Goal: Navigation & Orientation: Find specific page/section

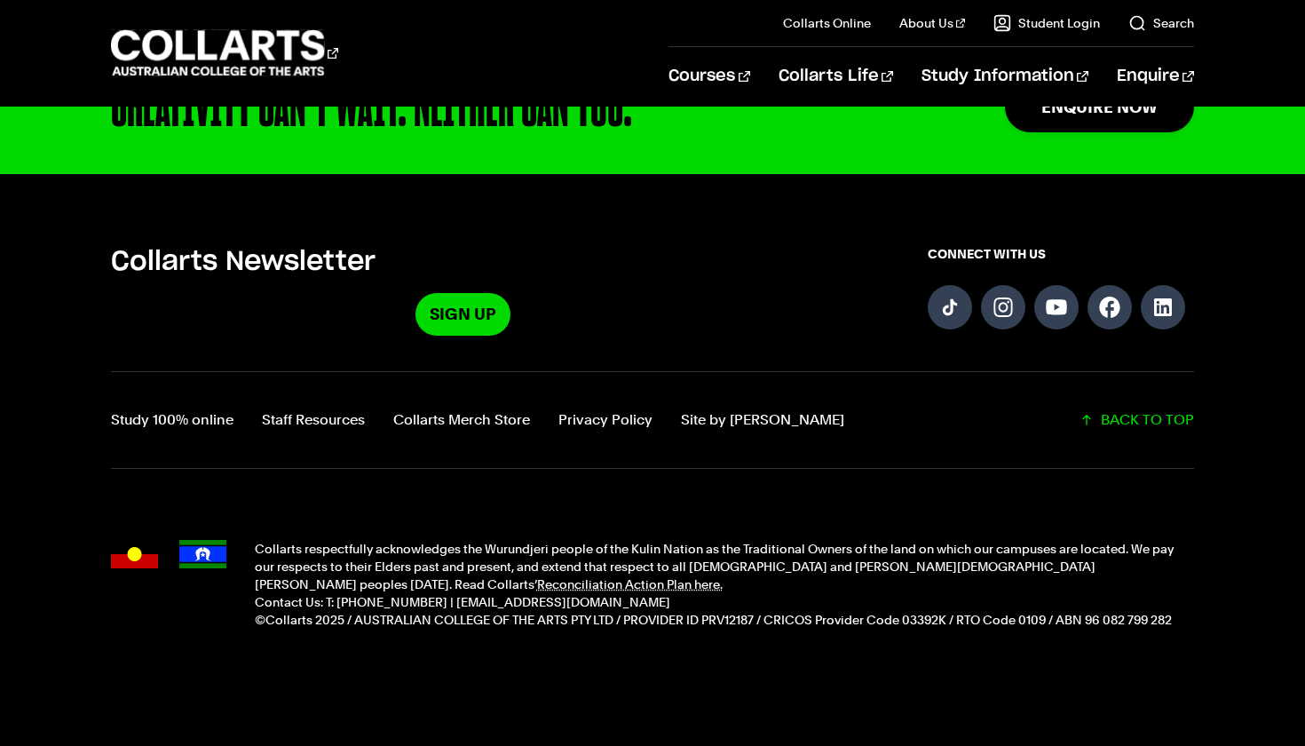
scroll to position [4476, 0]
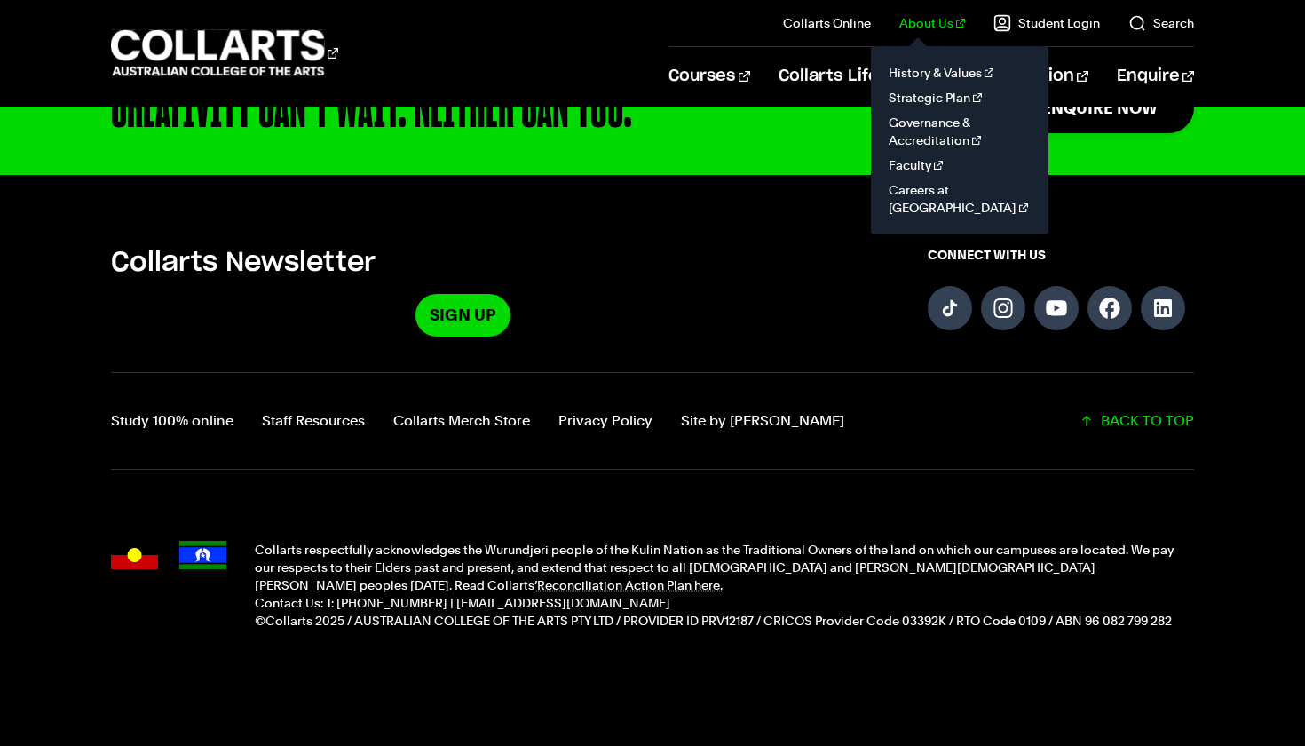
click at [923, 29] on link "About Us" at bounding box center [932, 23] width 66 height 18
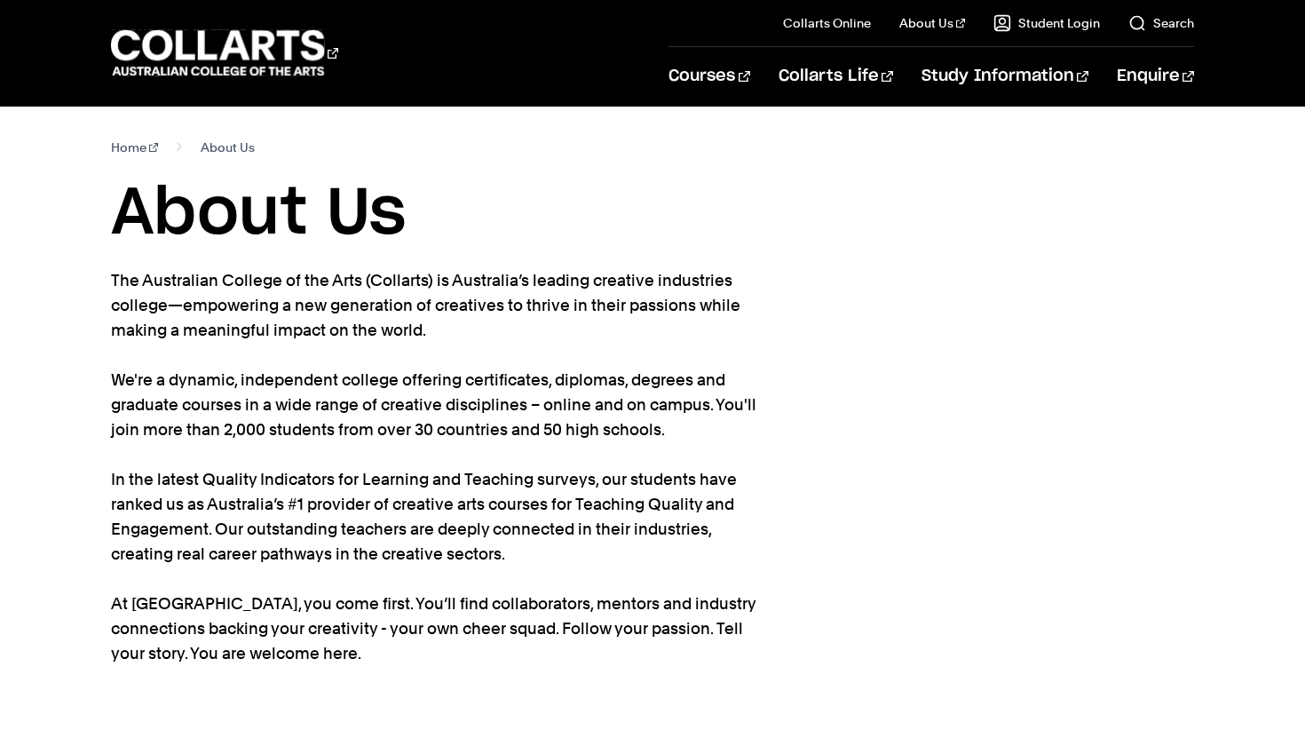
drag, startPoint x: 652, startPoint y: 282, endPoint x: 653, endPoint y: 322, distance: 40.0
click at [653, 322] on p "The Australian College of the Arts (Collarts) is Australia’s leading creative i…" at bounding box center [435, 467] width 648 height 398
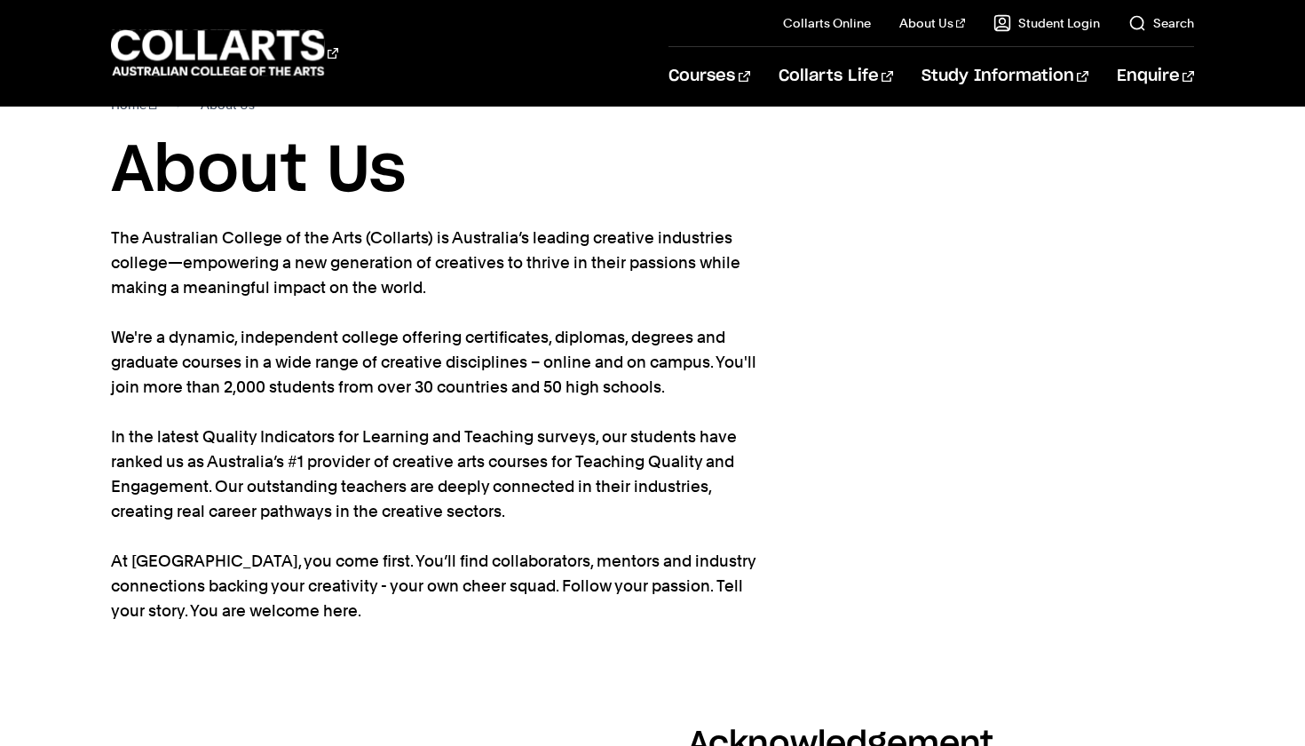
scroll to position [48, 0]
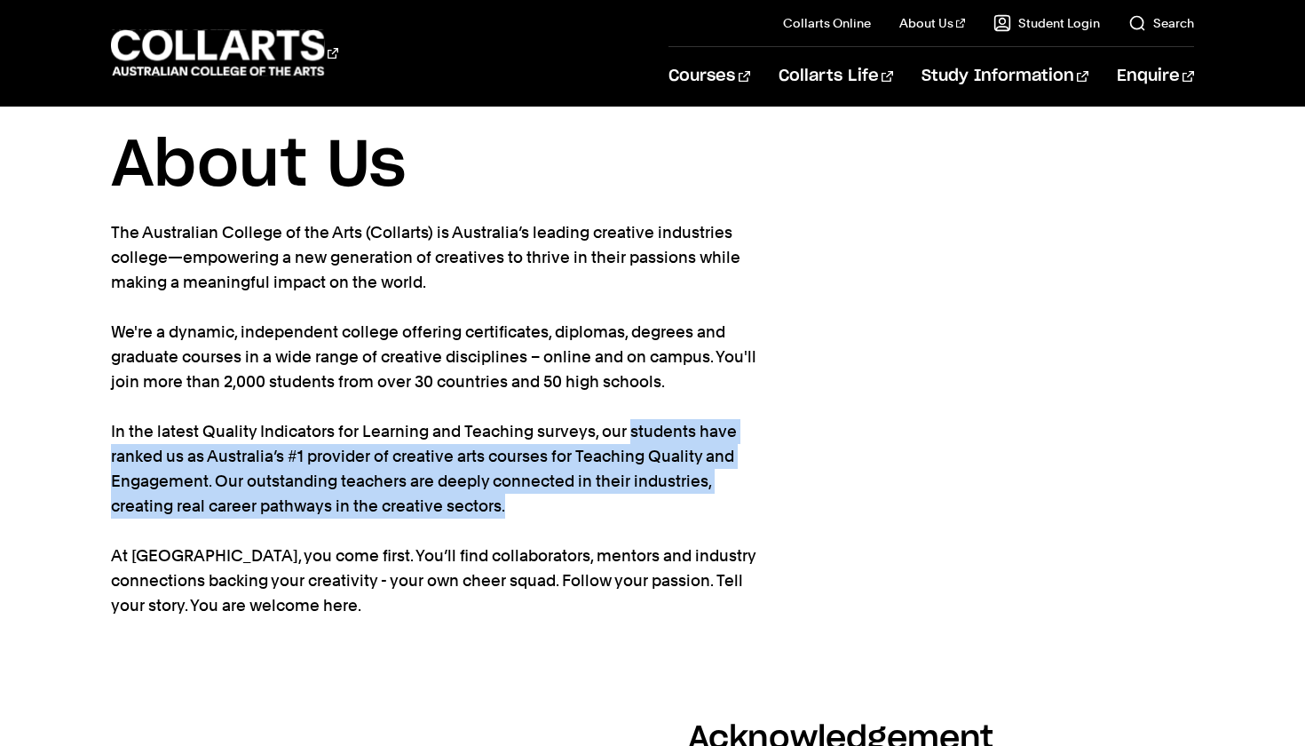
drag, startPoint x: 624, startPoint y: 429, endPoint x: 617, endPoint y: 508, distance: 79.3
click at [617, 508] on p "The Australian College of the Arts (Collarts) is Australia’s leading creative i…" at bounding box center [435, 419] width 648 height 398
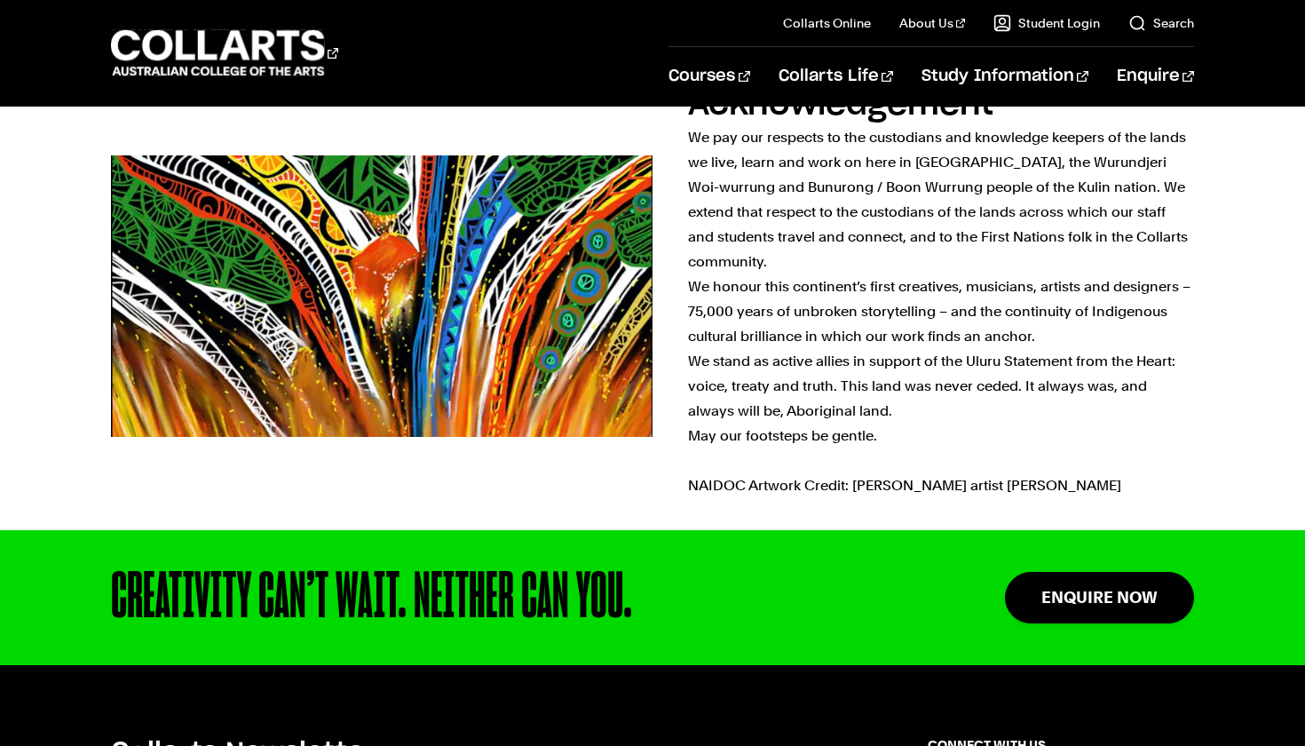
scroll to position [680, 0]
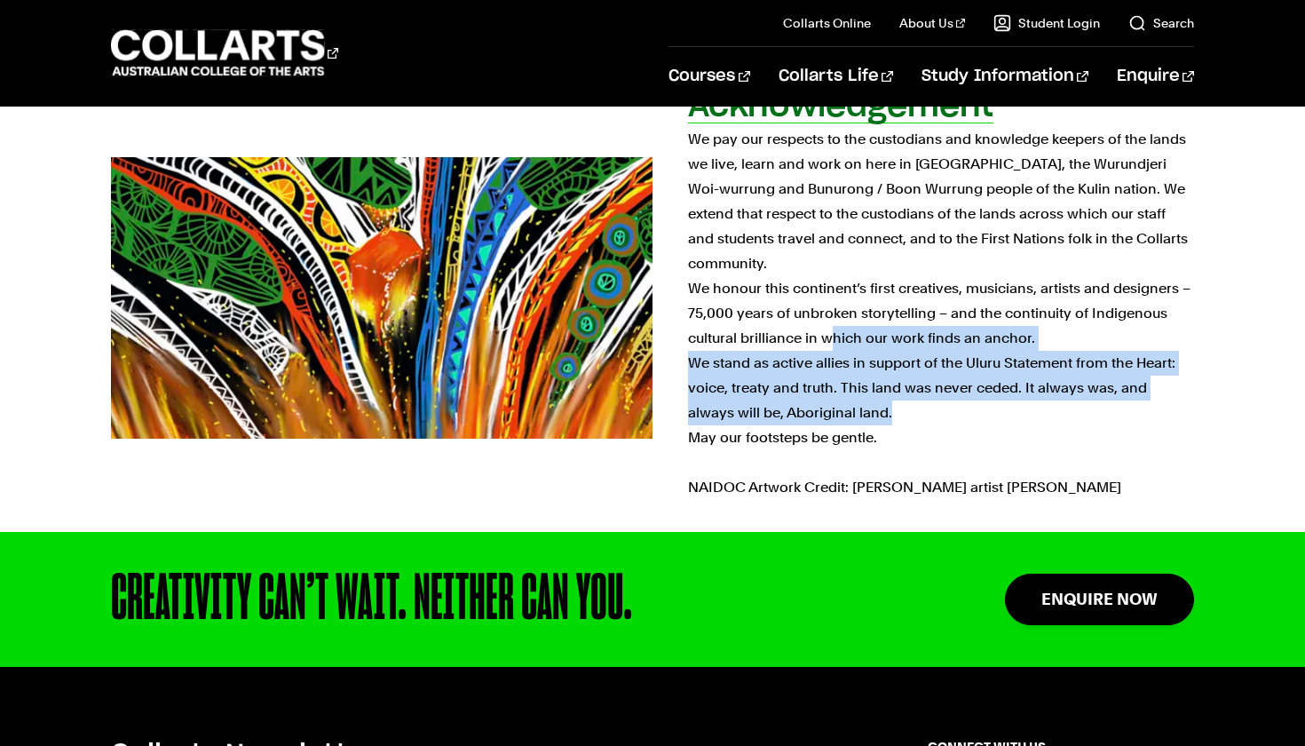
drag, startPoint x: 869, startPoint y: 393, endPoint x: 836, endPoint y: 302, distance: 97.2
click at [836, 302] on p "We pay our respects to the custodians and knowledge keepers of the lands we liv…" at bounding box center [941, 313] width 506 height 373
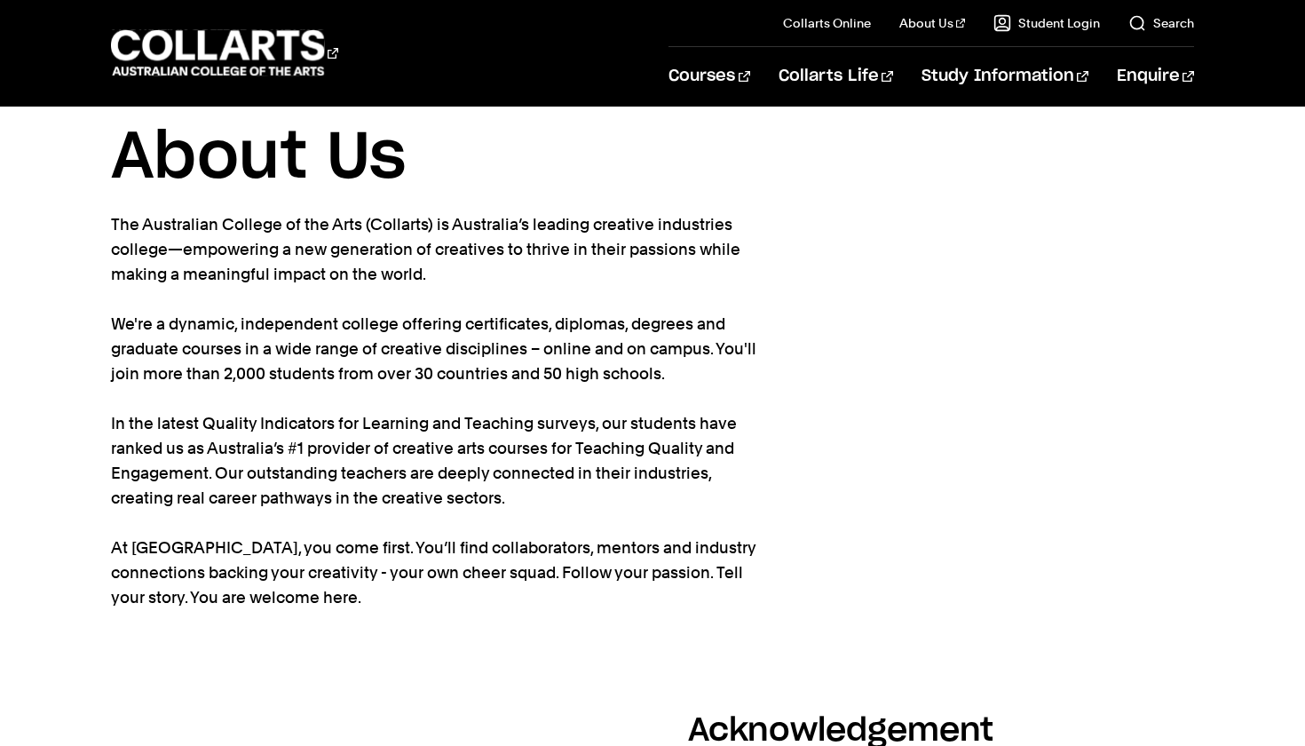
scroll to position [7, 0]
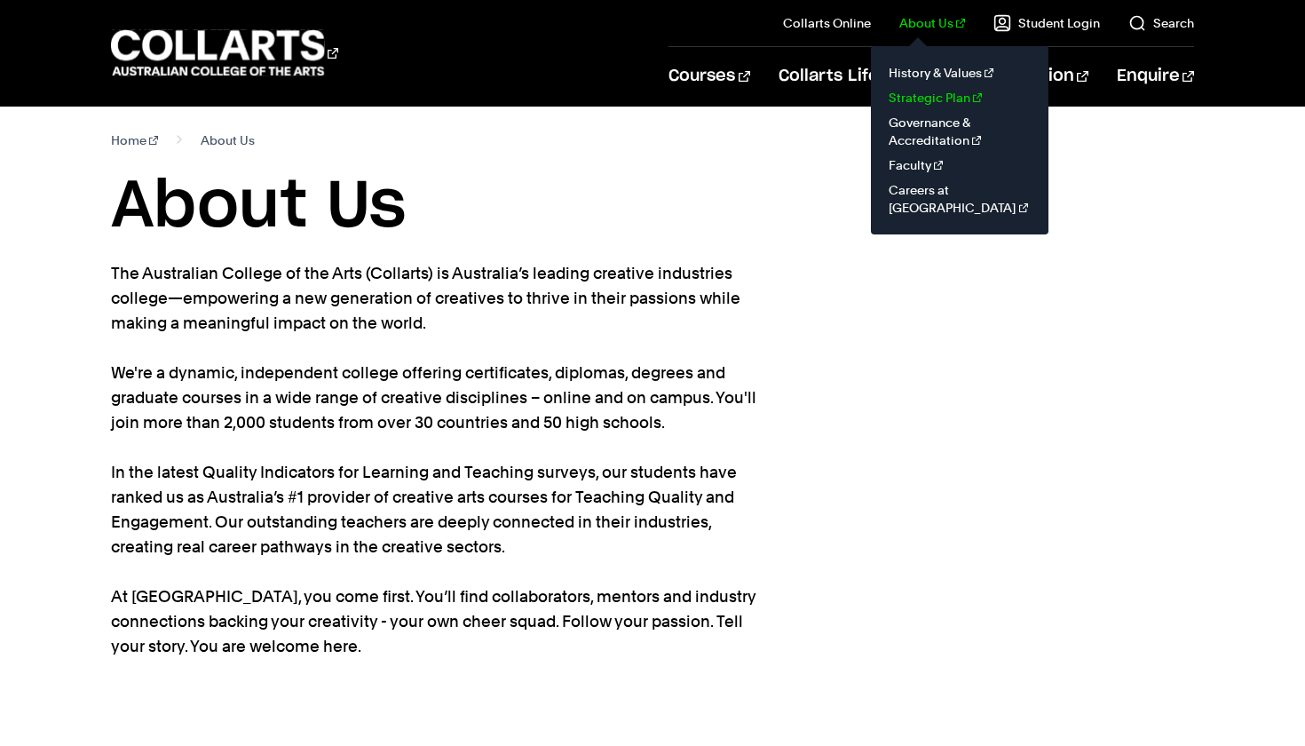
click at [942, 102] on link "Strategic Plan" at bounding box center [959, 97] width 149 height 25
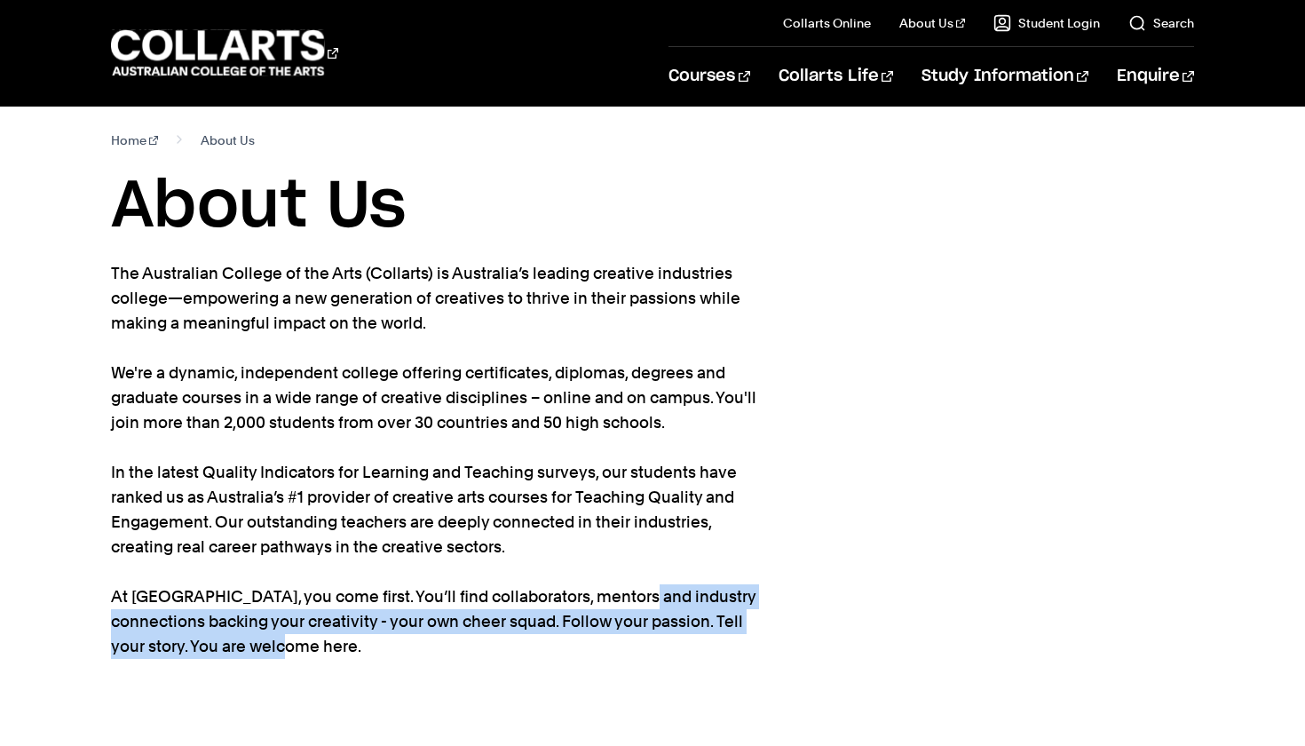
drag, startPoint x: 618, startPoint y: 590, endPoint x: 618, endPoint y: 637, distance: 47.1
click at [618, 637] on p "The Australian College of the Arts (Collarts) is Australia’s leading creative i…" at bounding box center [435, 460] width 648 height 398
click at [618, 635] on p "The Australian College of the Arts (Collarts) is Australia’s leading creative i…" at bounding box center [435, 460] width 648 height 398
